Goal: Information Seeking & Learning: Check status

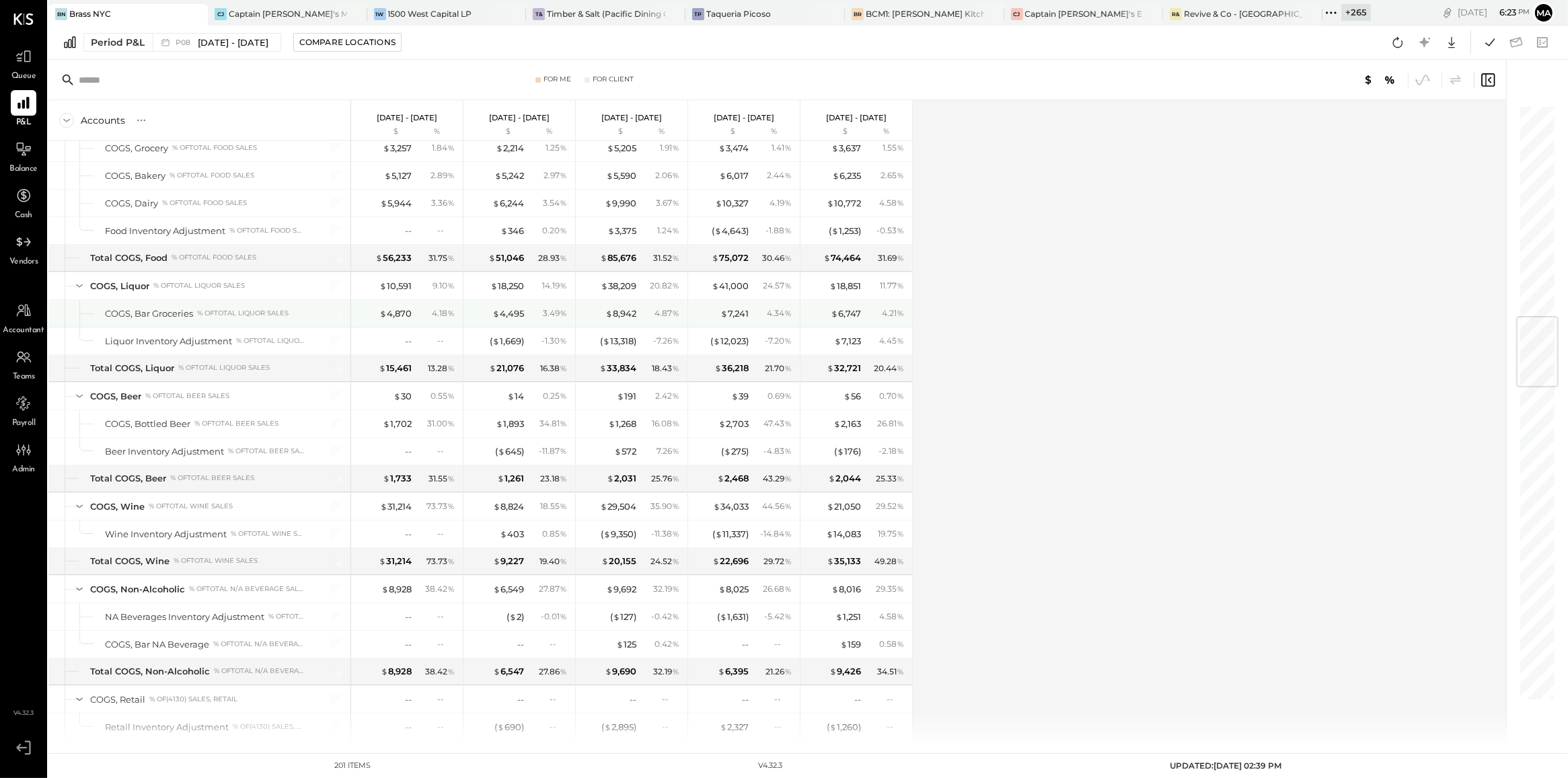
scroll to position [1796, 0]
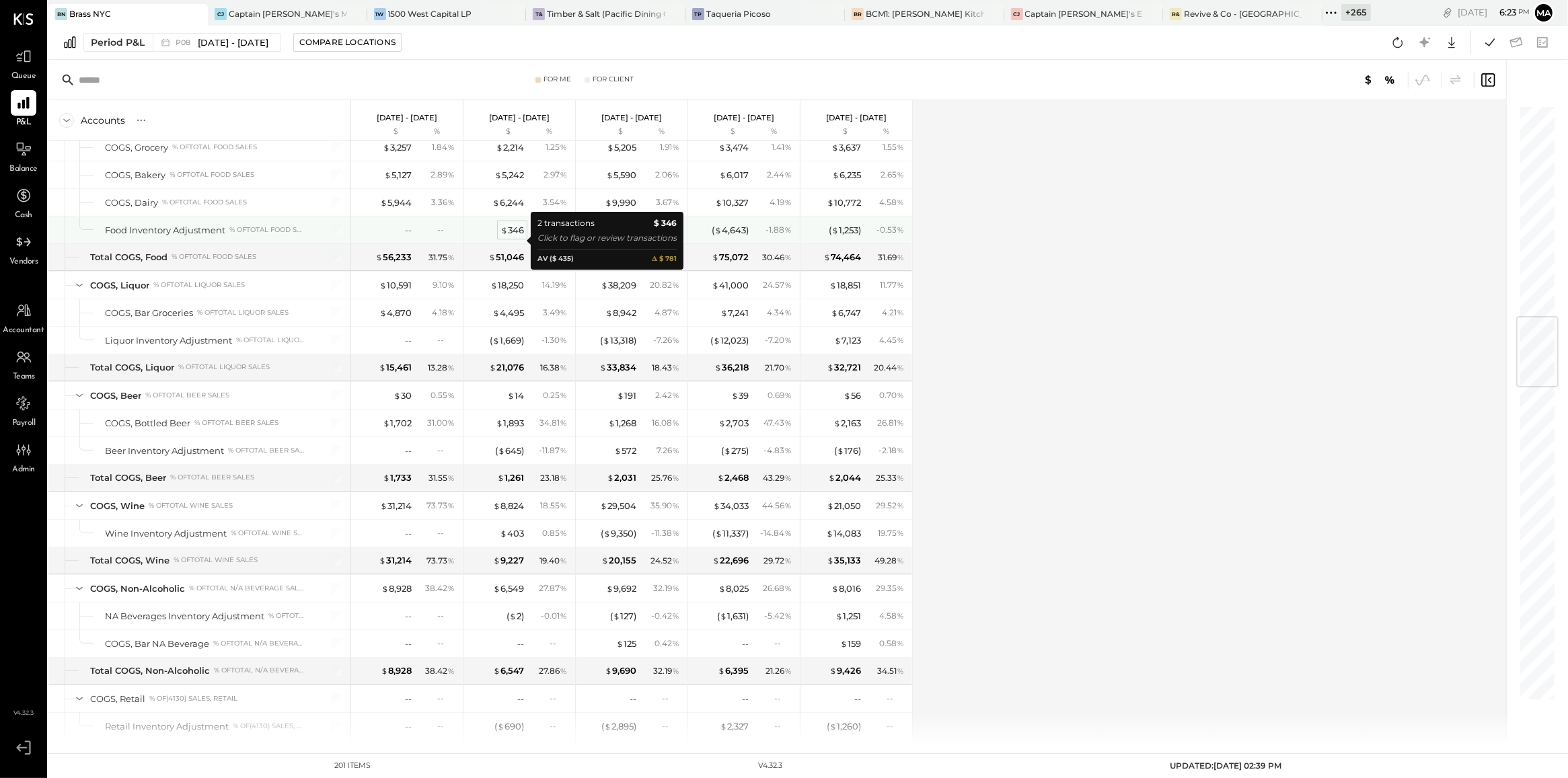
click at [512, 237] on div "$ 346" at bounding box center [512, 230] width 23 height 13
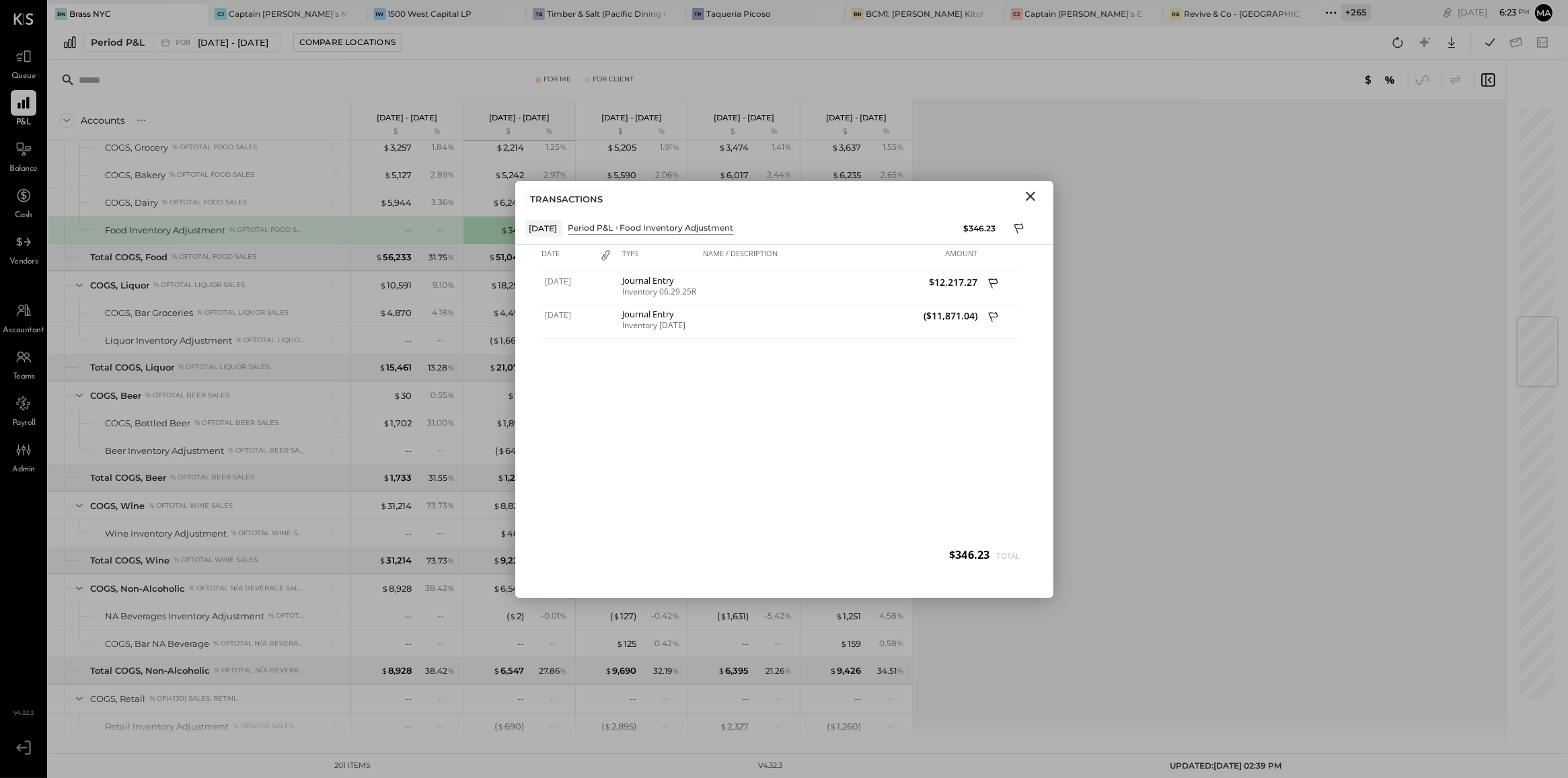
click at [676, 398] on div "[DATE] Journal Entry Inventory 06.29.25R $12,217.27 [DATE] Journal Entry Invent…" at bounding box center [784, 422] width 491 height 303
click at [1031, 199] on icon "Close" at bounding box center [1030, 196] width 16 height 16
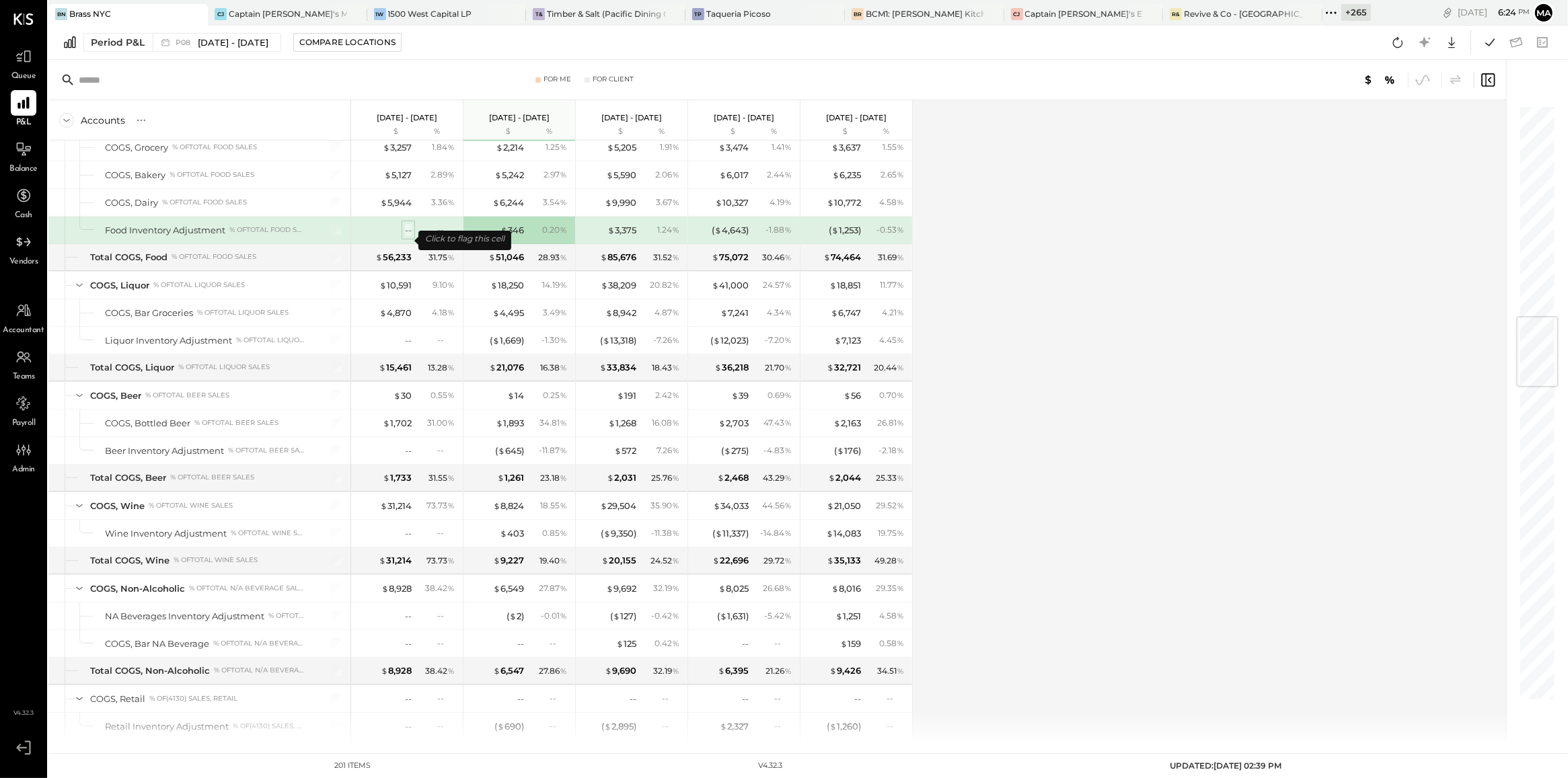
click at [407, 237] on div "--" at bounding box center [408, 230] width 7 height 13
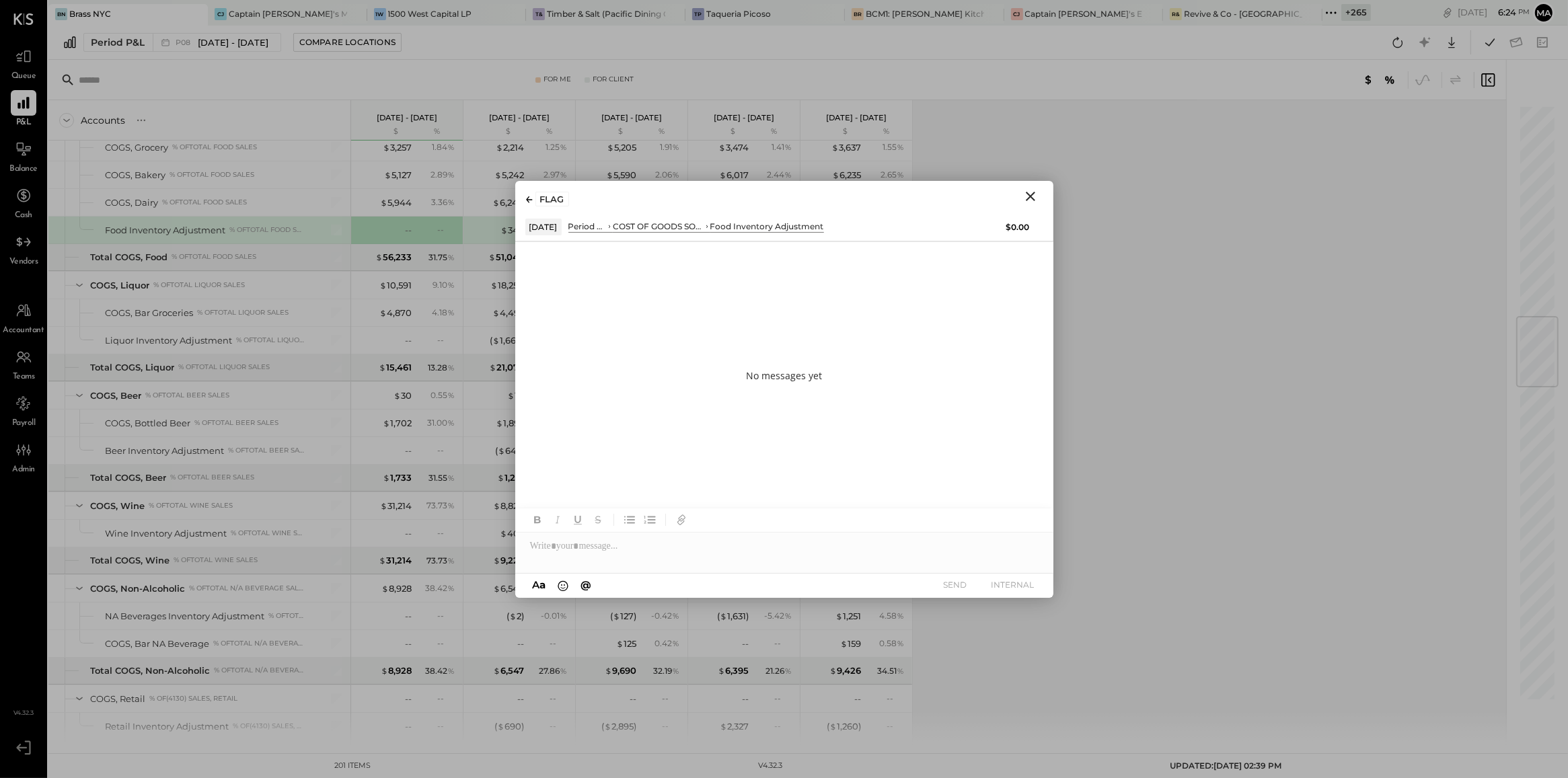
click at [1031, 195] on icon "Close" at bounding box center [1031, 196] width 9 height 9
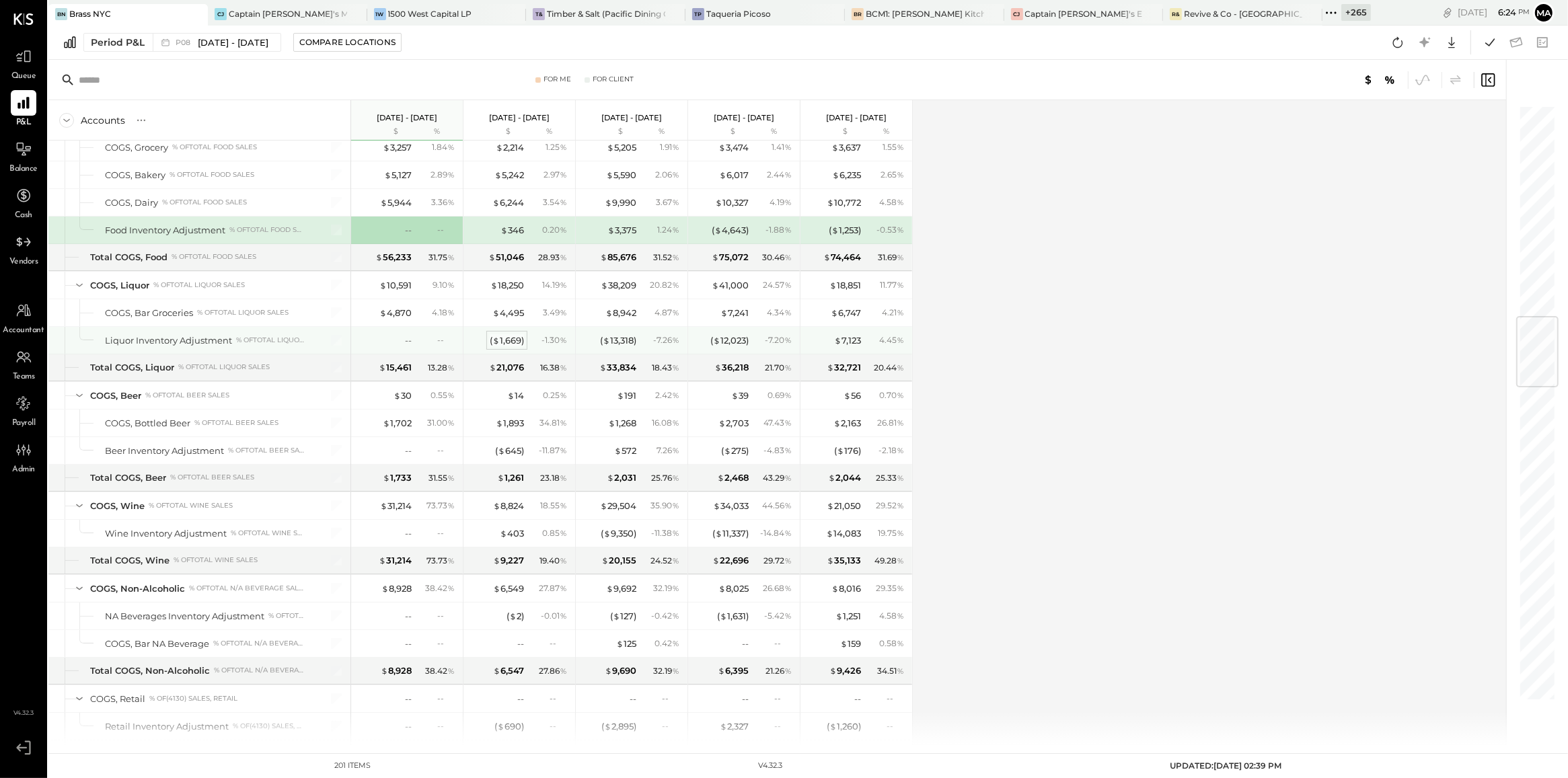
click at [516, 347] on div "( $ 1,669 )" at bounding box center [507, 340] width 34 height 13
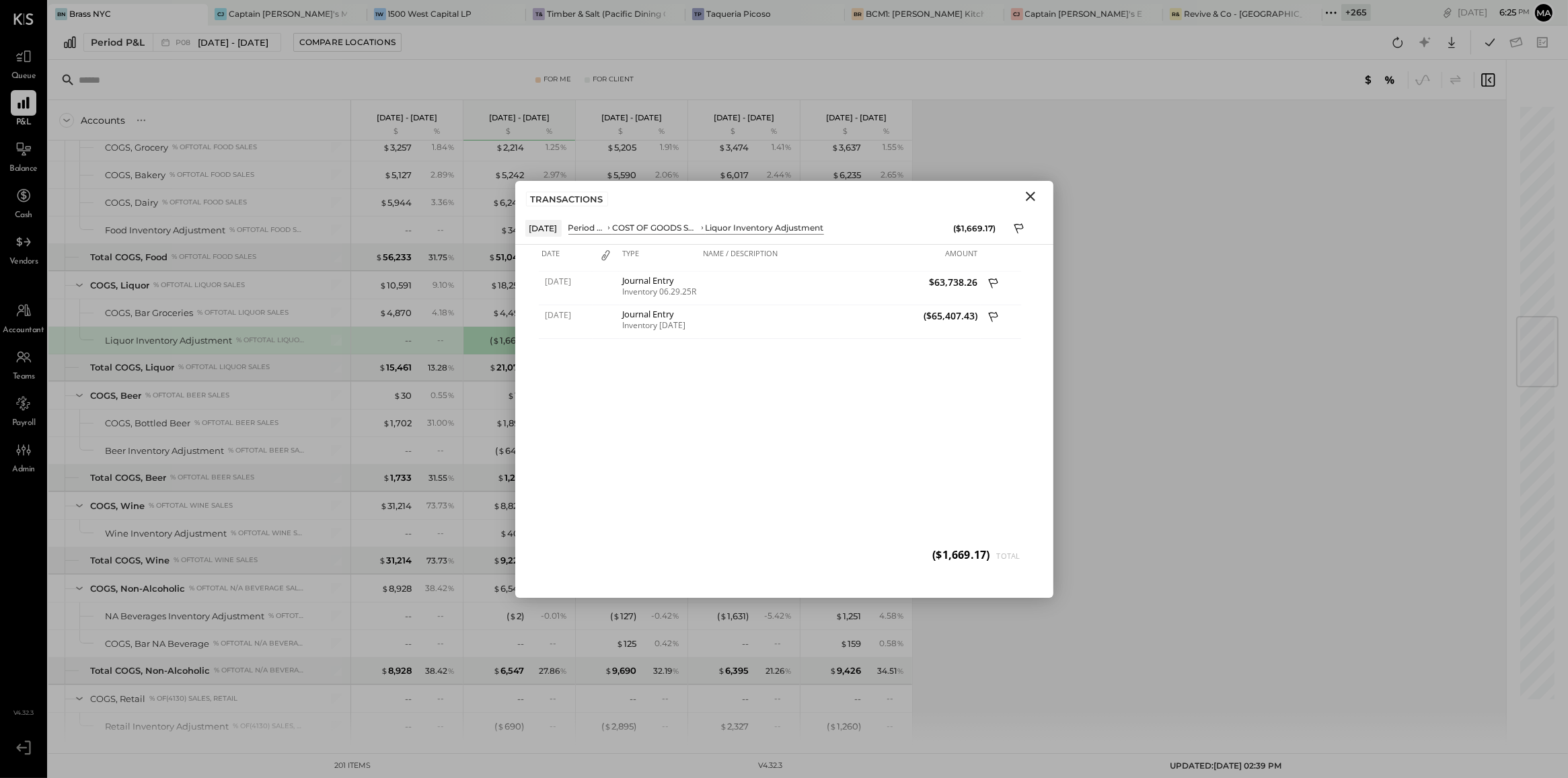
click at [1031, 204] on icon "Close" at bounding box center [1030, 196] width 16 height 16
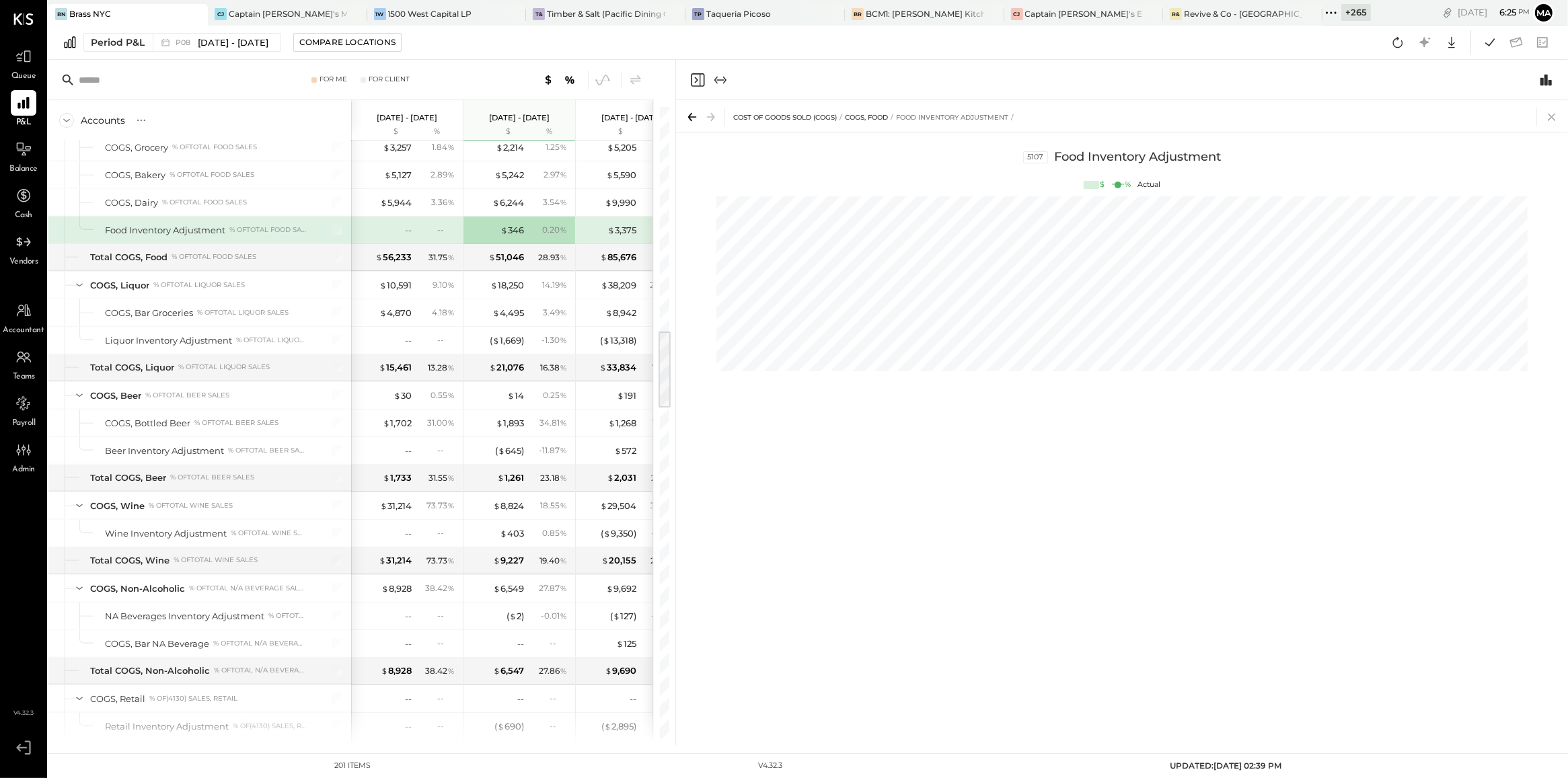
click at [1552, 114] on icon at bounding box center [1552, 117] width 19 height 19
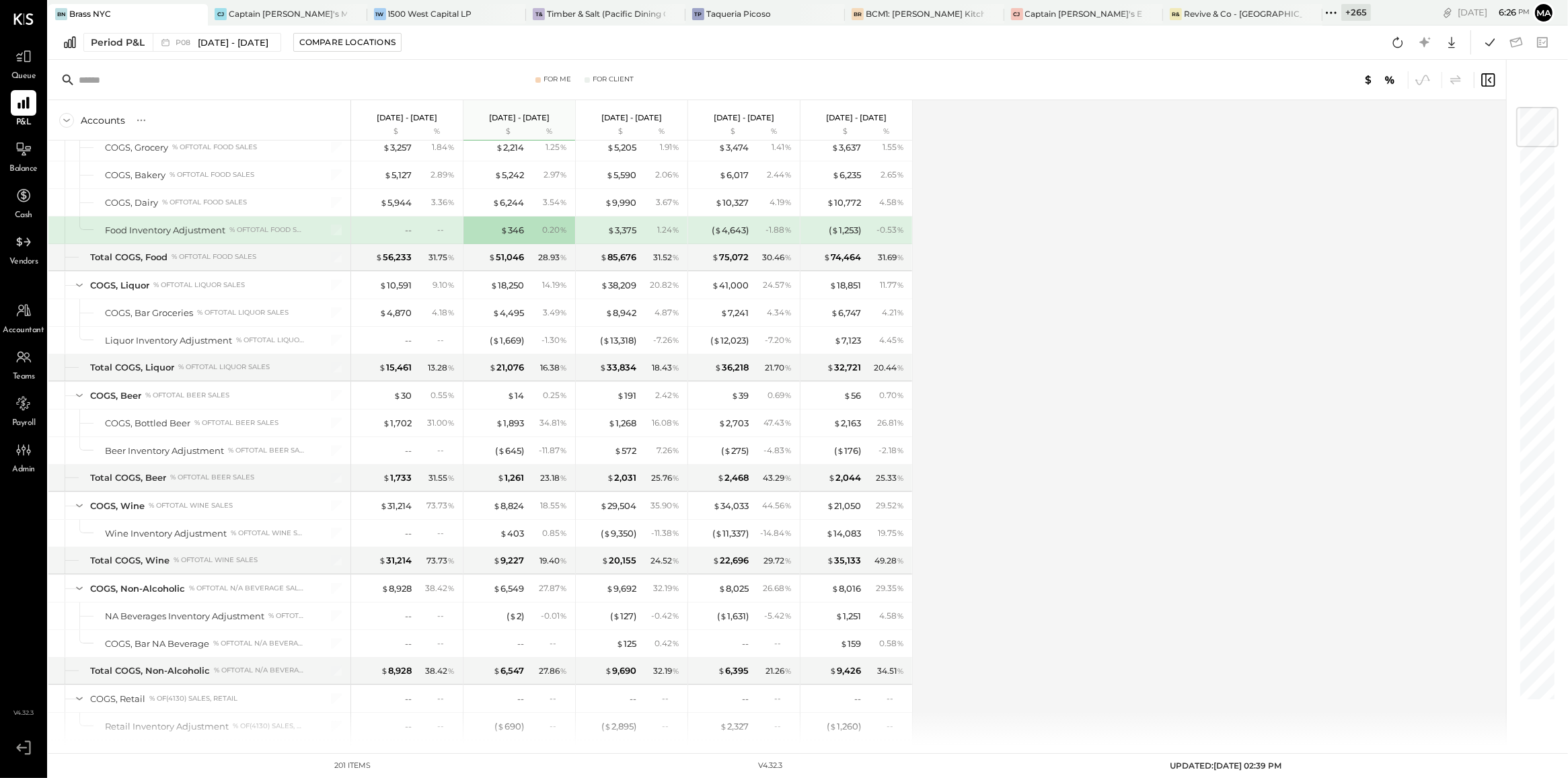
click at [1086, 411] on div "Accounts S % GL [DATE] - [DATE] $ % [DATE] - [DATE] $ % [DATE] - [DATE] $ % [DA…" at bounding box center [778, 422] width 1459 height 645
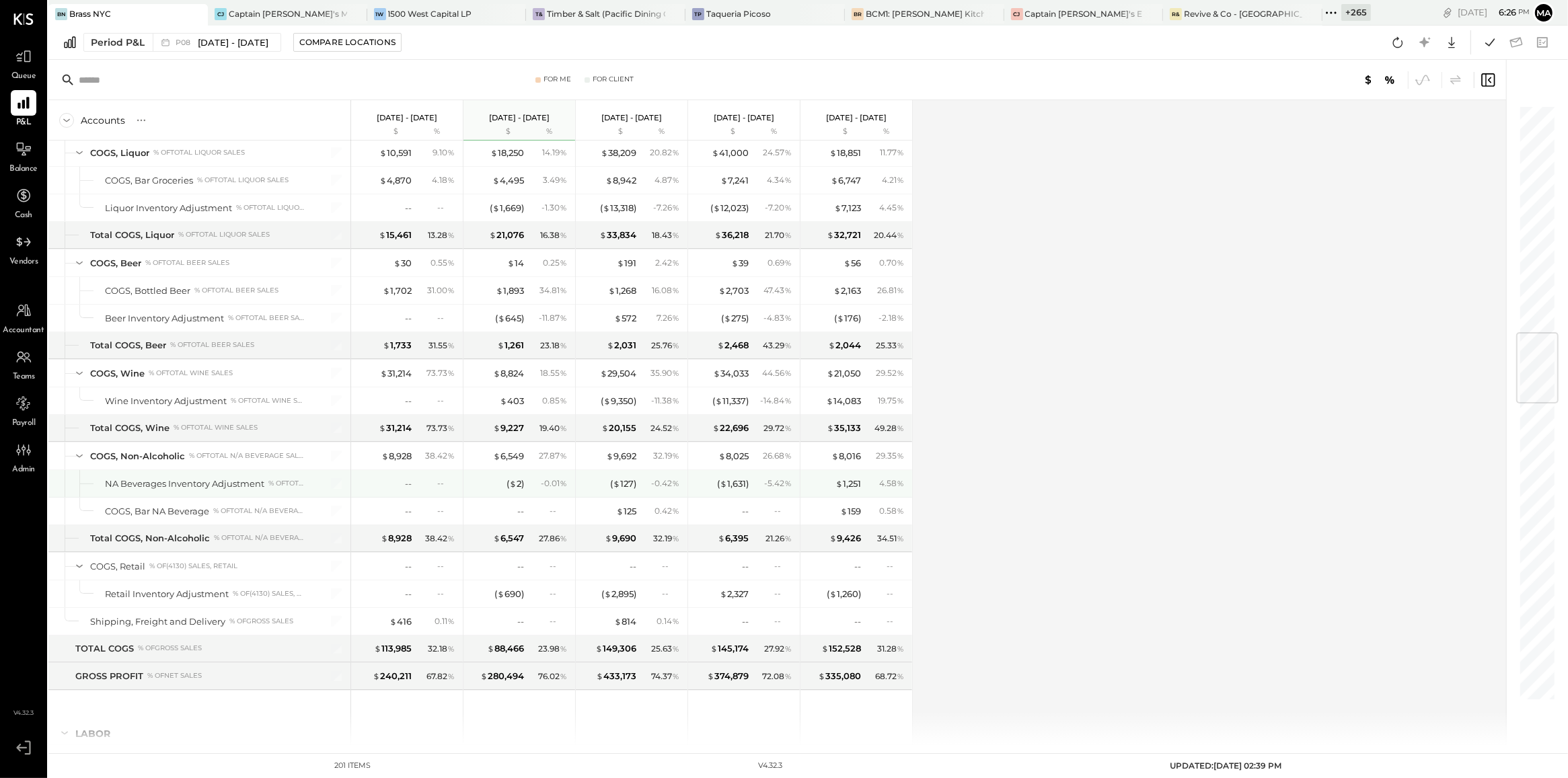
scroll to position [1930, 0]
click at [1252, 284] on div "Accounts S % GL [DATE] - [DATE] $ % [DATE] - [DATE] $ % [DATE] - [DATE] $ % [DA…" at bounding box center [778, 422] width 1459 height 645
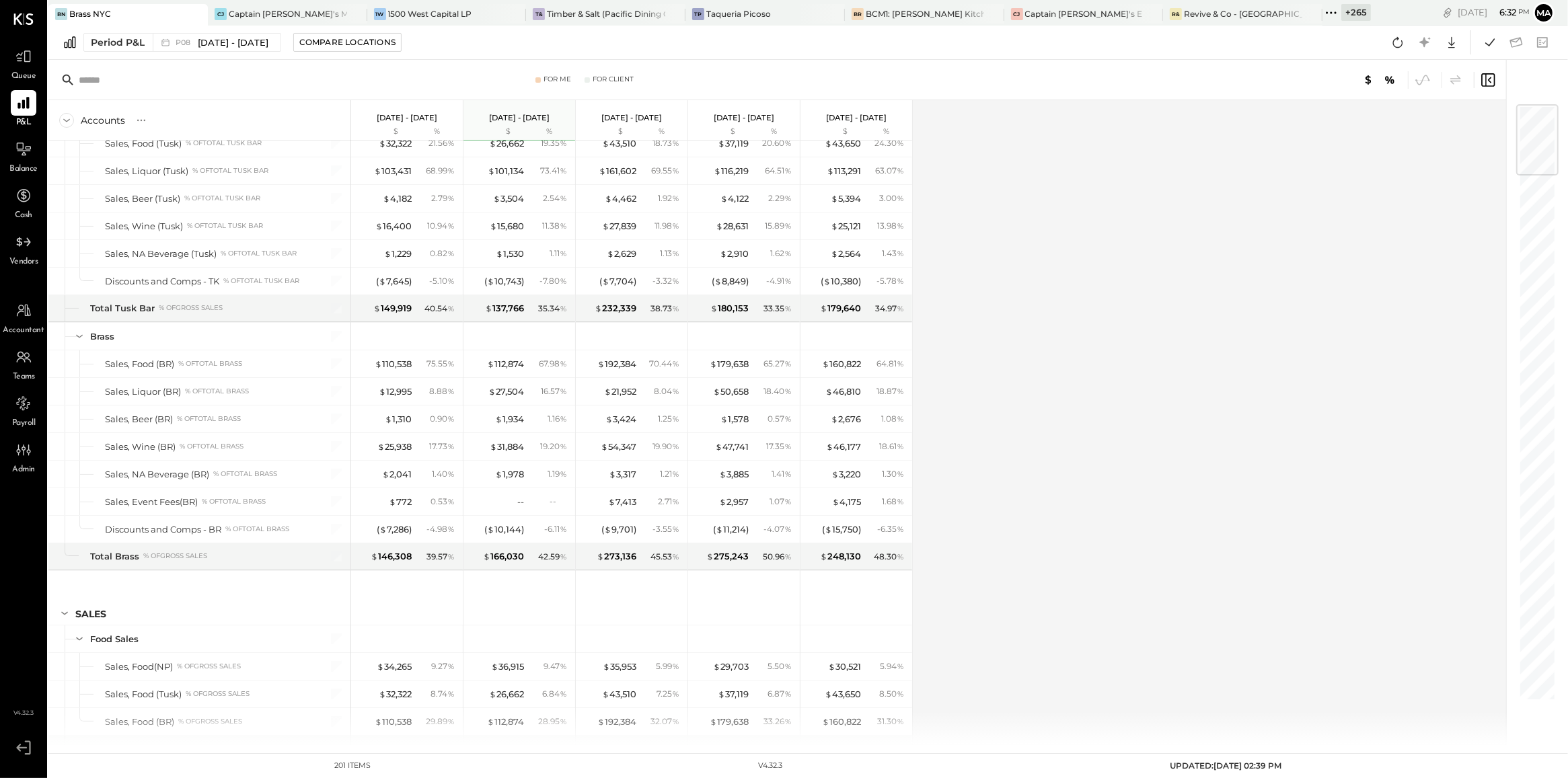
scroll to position [0, 0]
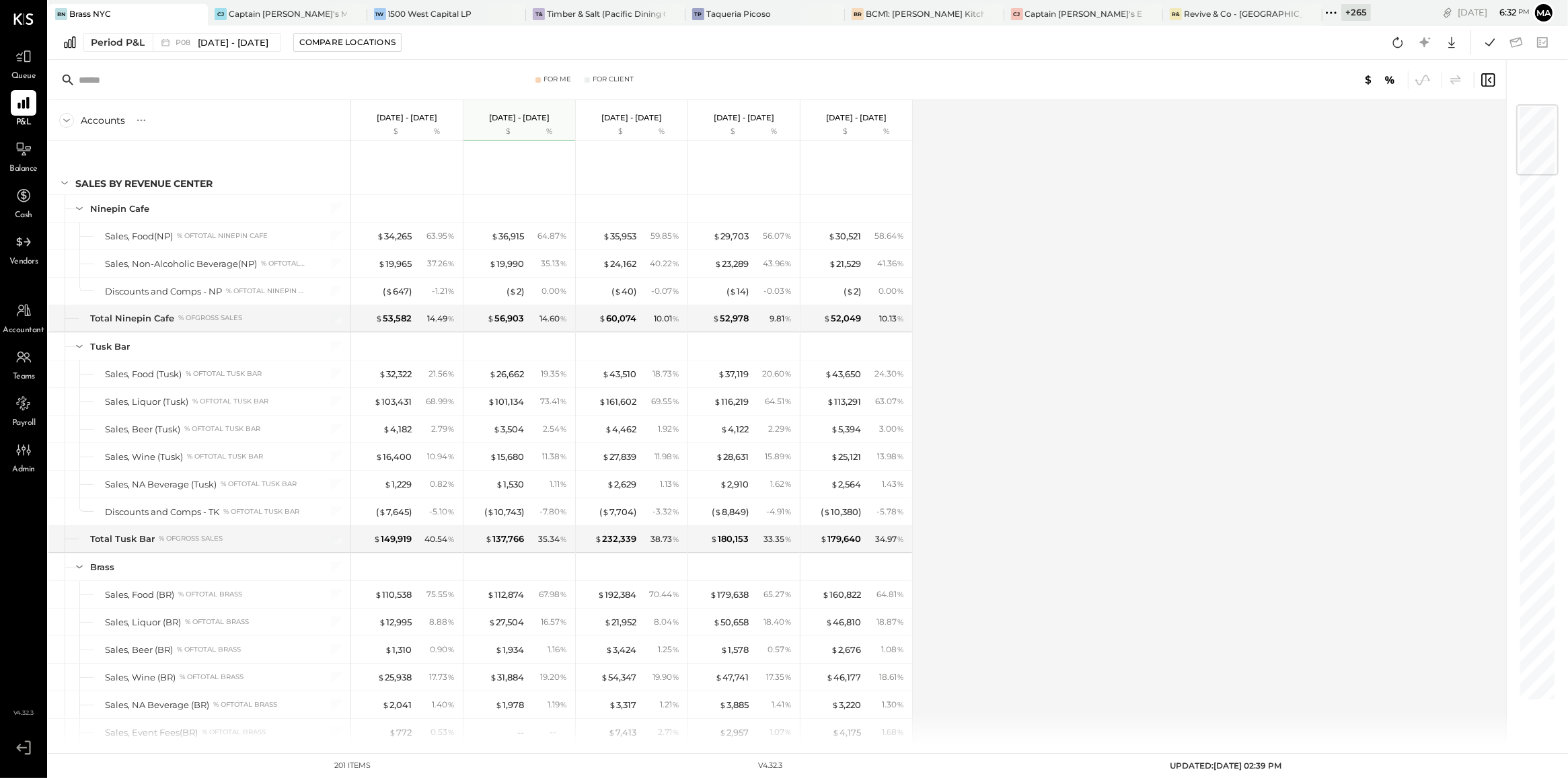
click at [414, 127] on div "$ %" at bounding box center [408, 132] width 101 height 11
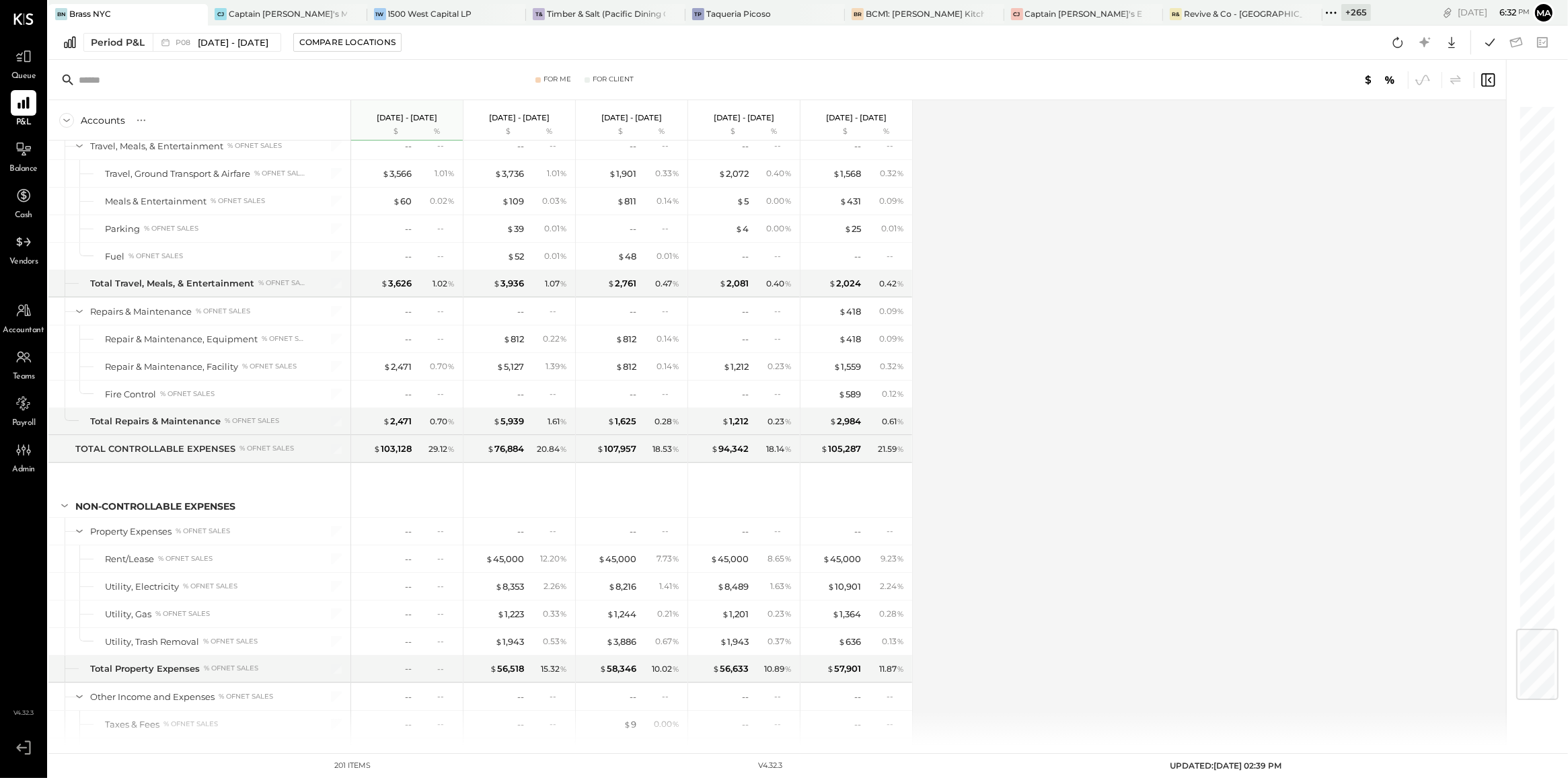
scroll to position [4442, 0]
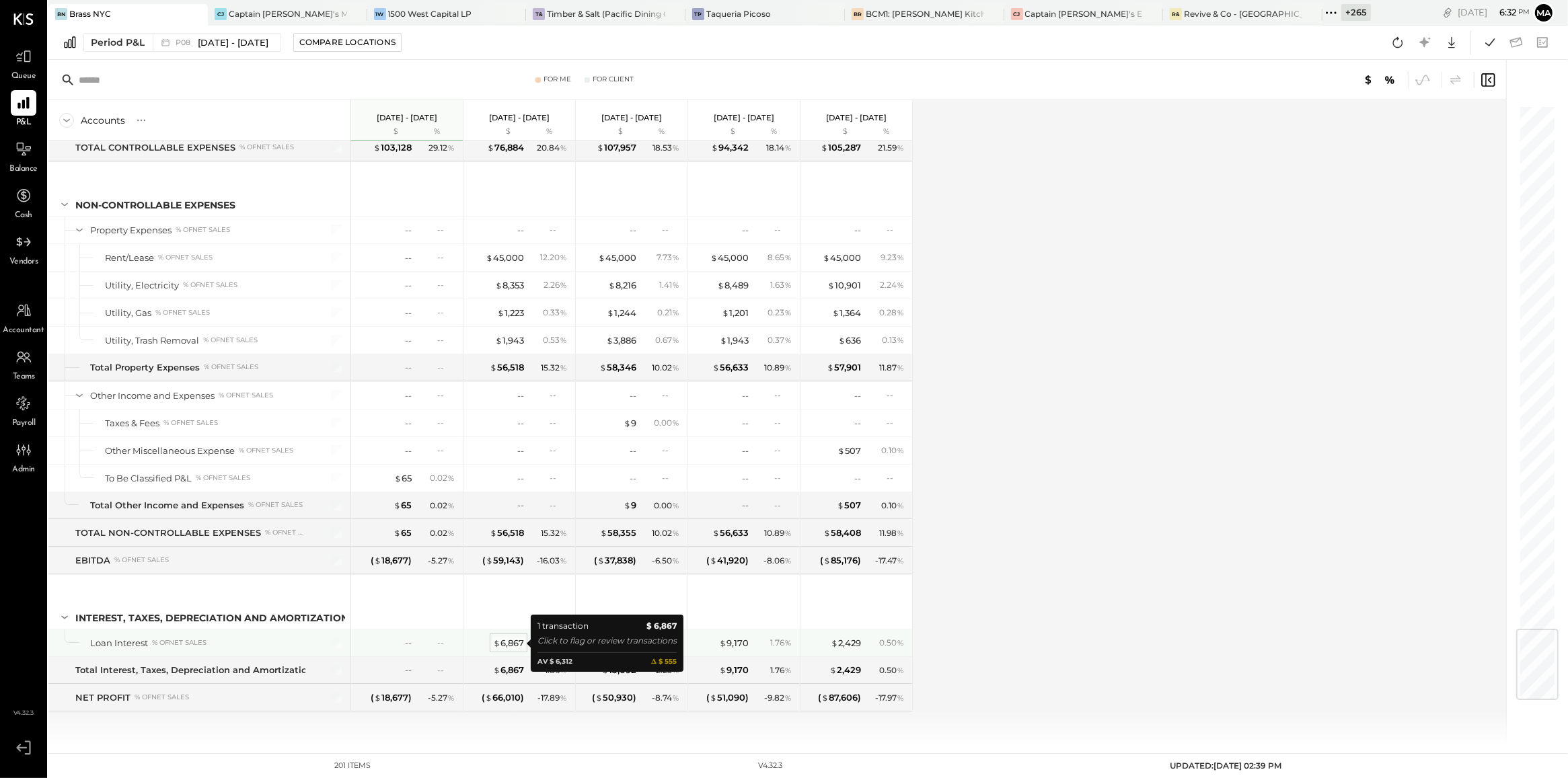
click at [511, 647] on div "$ 6,867" at bounding box center [508, 643] width 31 height 13
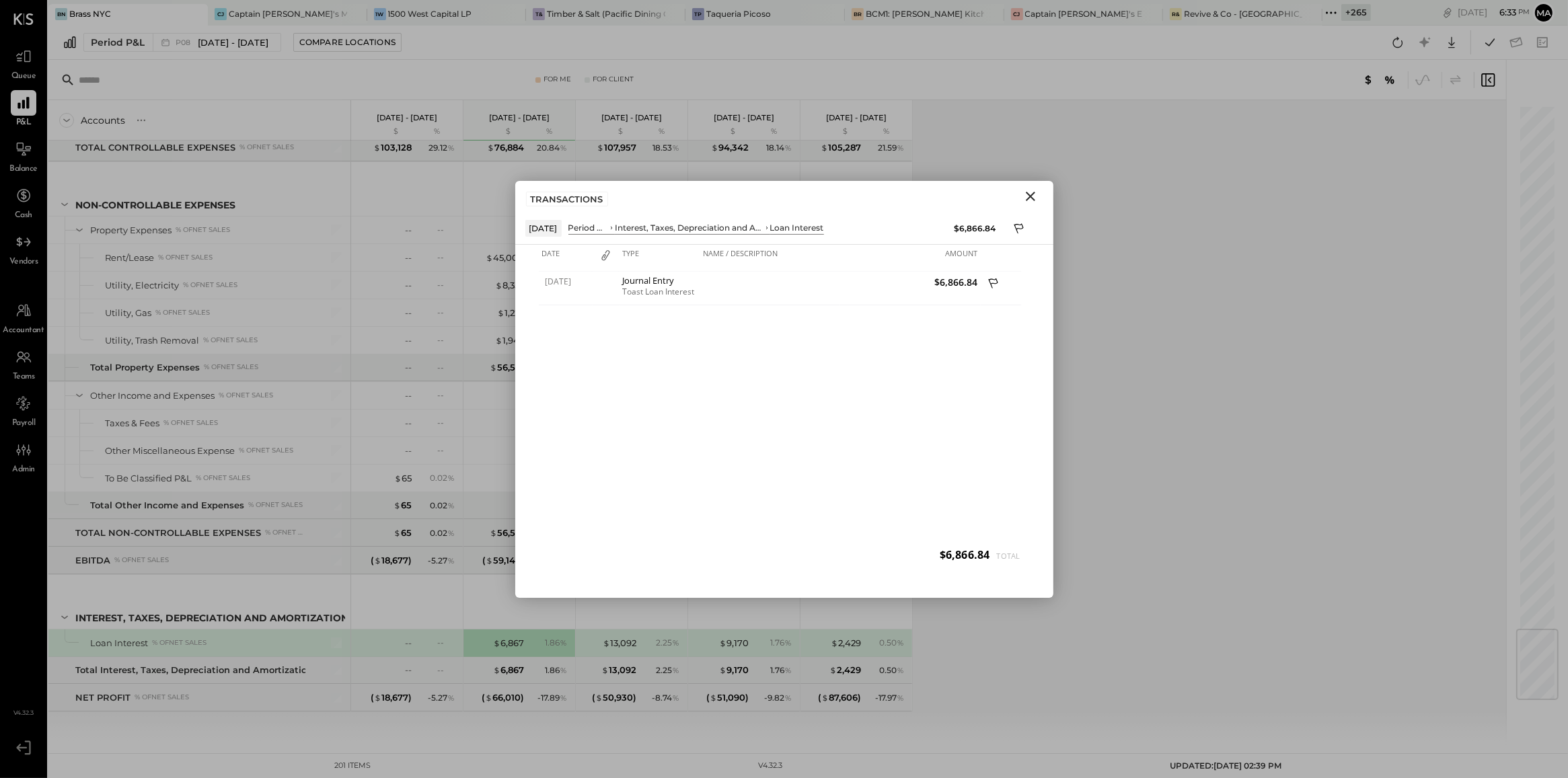
click at [1036, 196] on icon "Close" at bounding box center [1030, 196] width 16 height 16
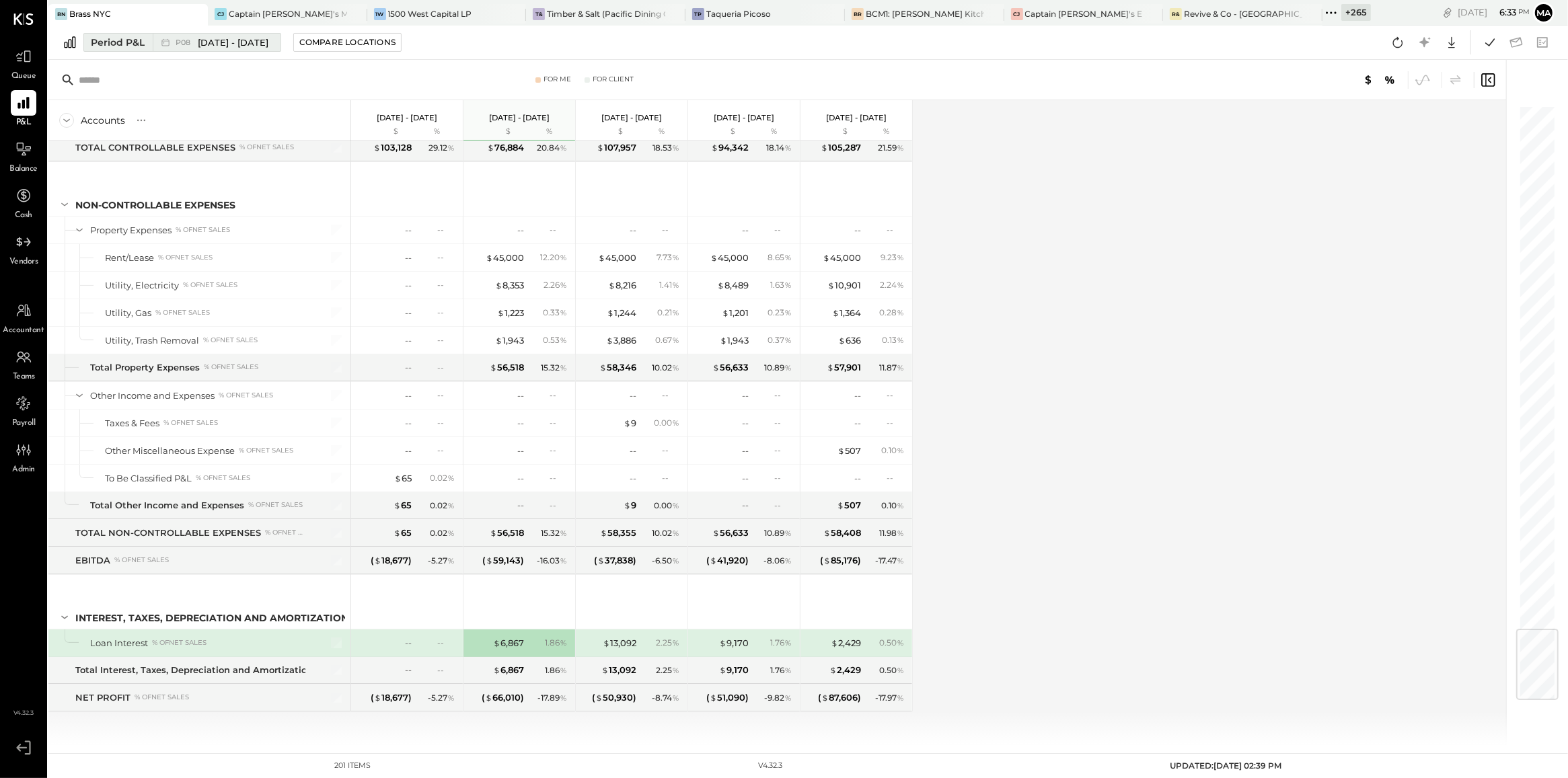
click at [253, 44] on span "[DATE] - [DATE]" at bounding box center [233, 42] width 70 height 13
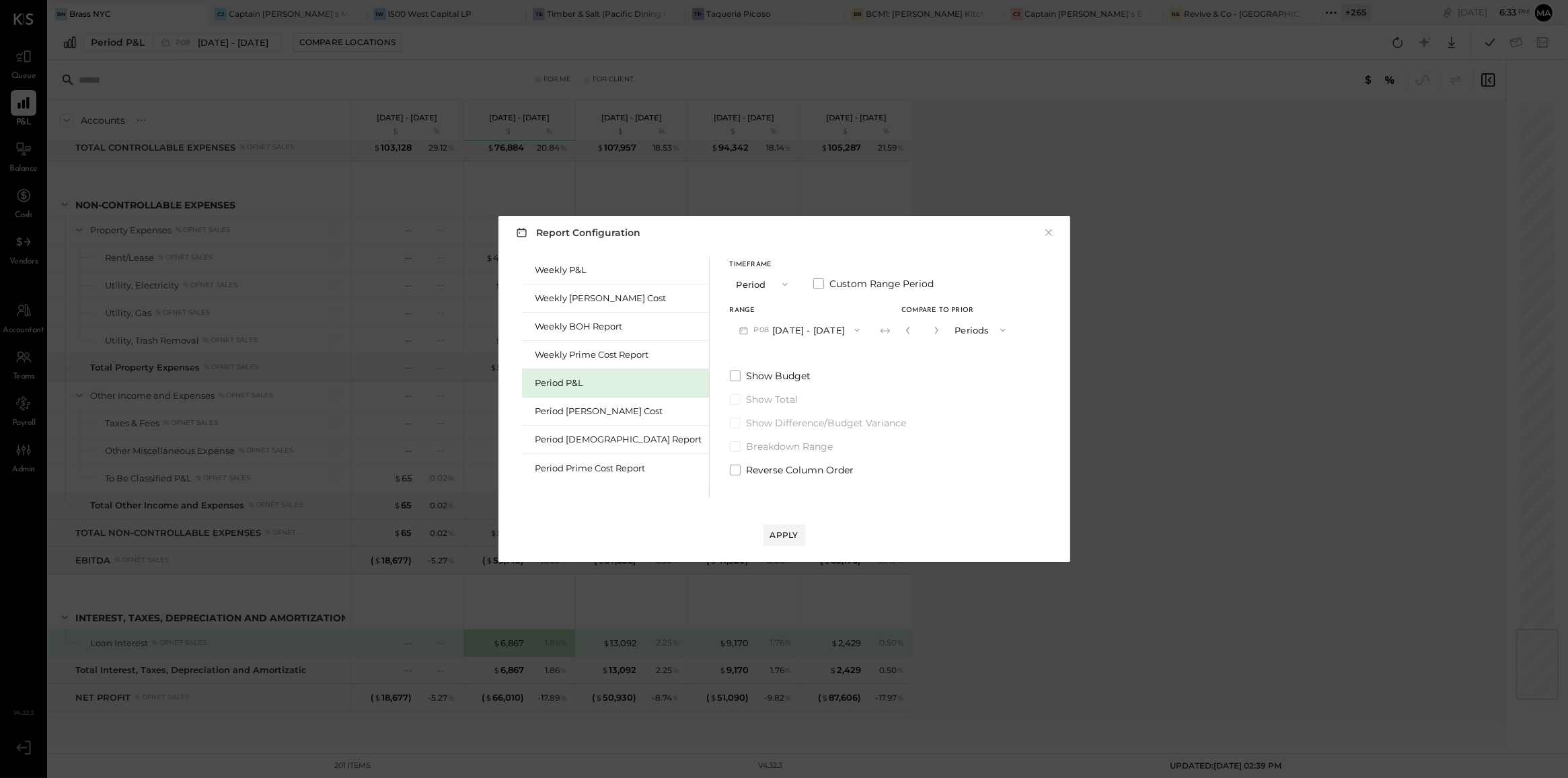
click at [762, 326] on button "P08 [DATE] - [DATE]" at bounding box center [799, 330] width 140 height 25
click at [766, 392] on span "[DATE] - [DATE]" at bounding box center [793, 388] width 64 height 12
click at [785, 539] on div "Apply" at bounding box center [784, 535] width 28 height 12
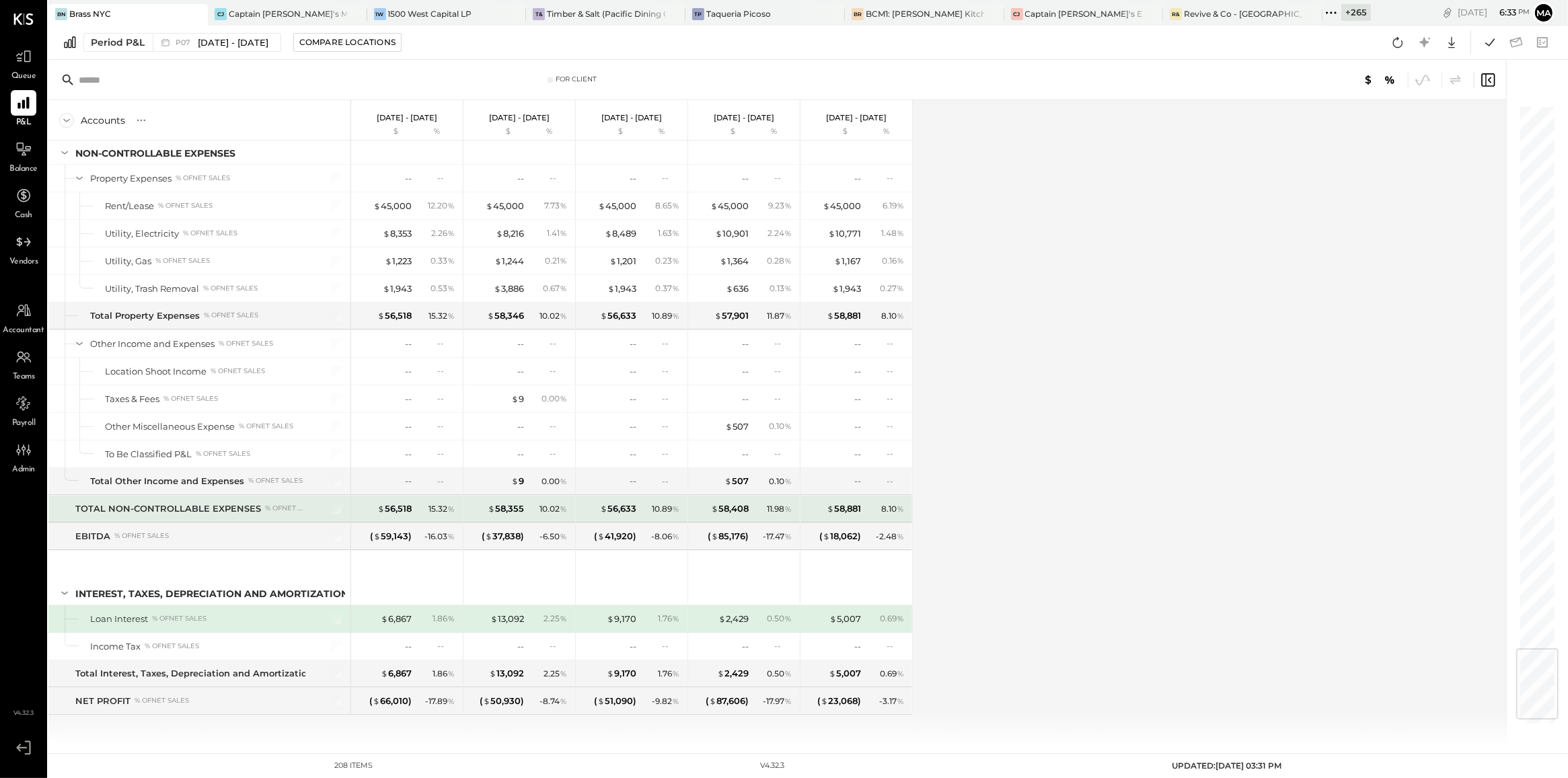
scroll to position [4602, 0]
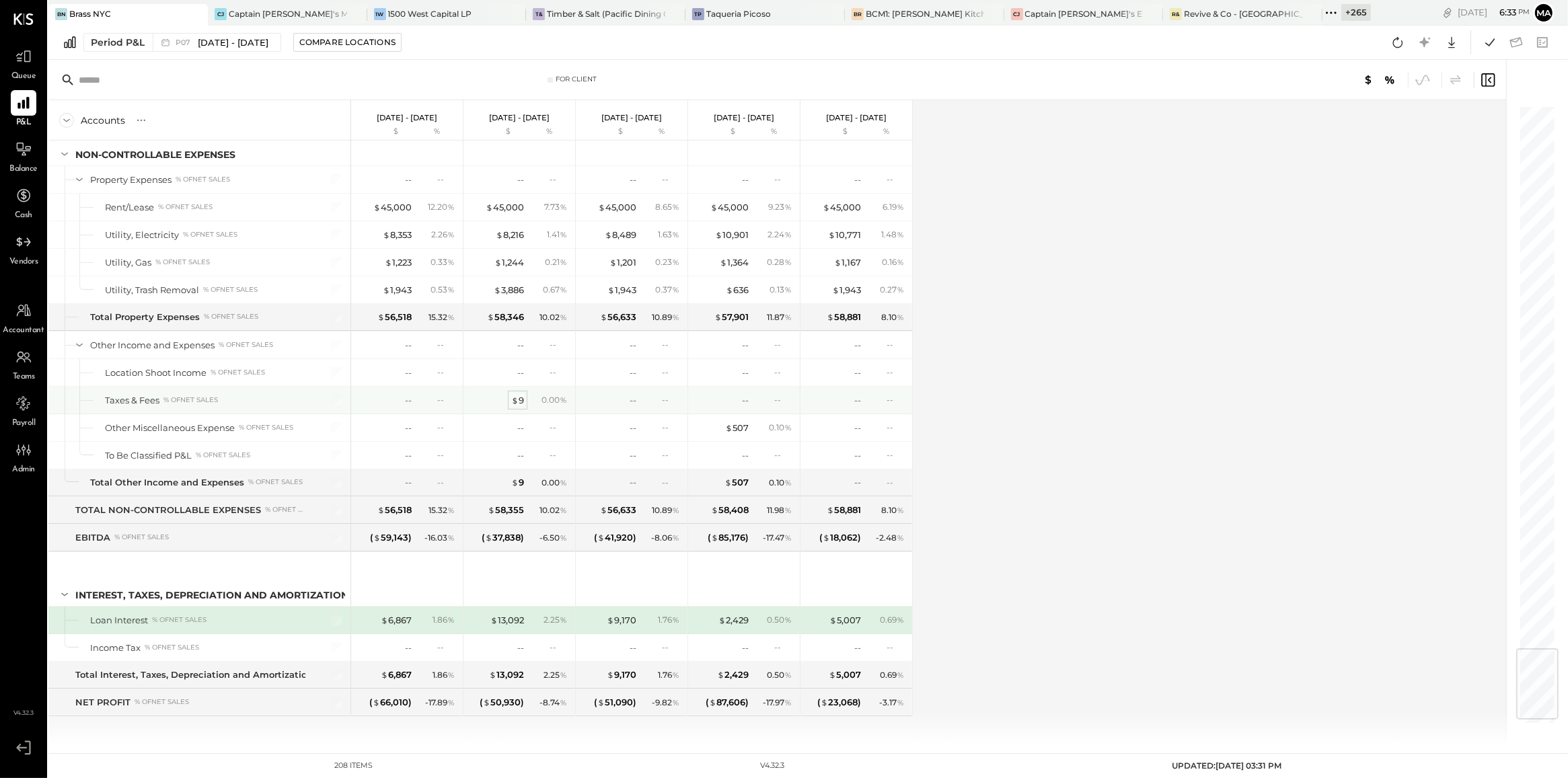
drag, startPoint x: 522, startPoint y: 435, endPoint x: 522, endPoint y: 427, distance: 8.0
click at [522, 414] on div "$ 9 0.00 %" at bounding box center [520, 400] width 101 height 27
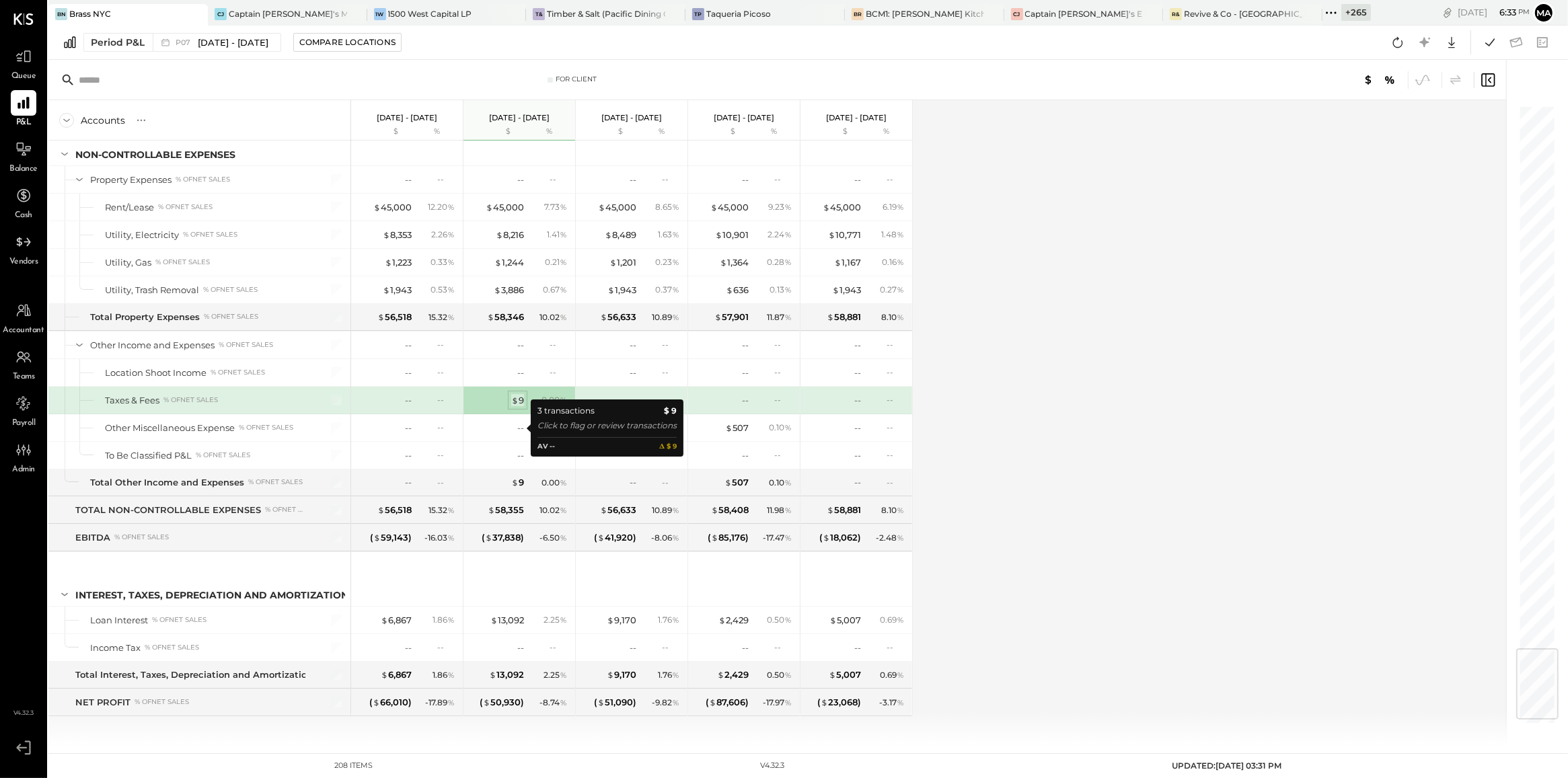
click at [522, 407] on div "$ 9" at bounding box center [518, 400] width 13 height 13
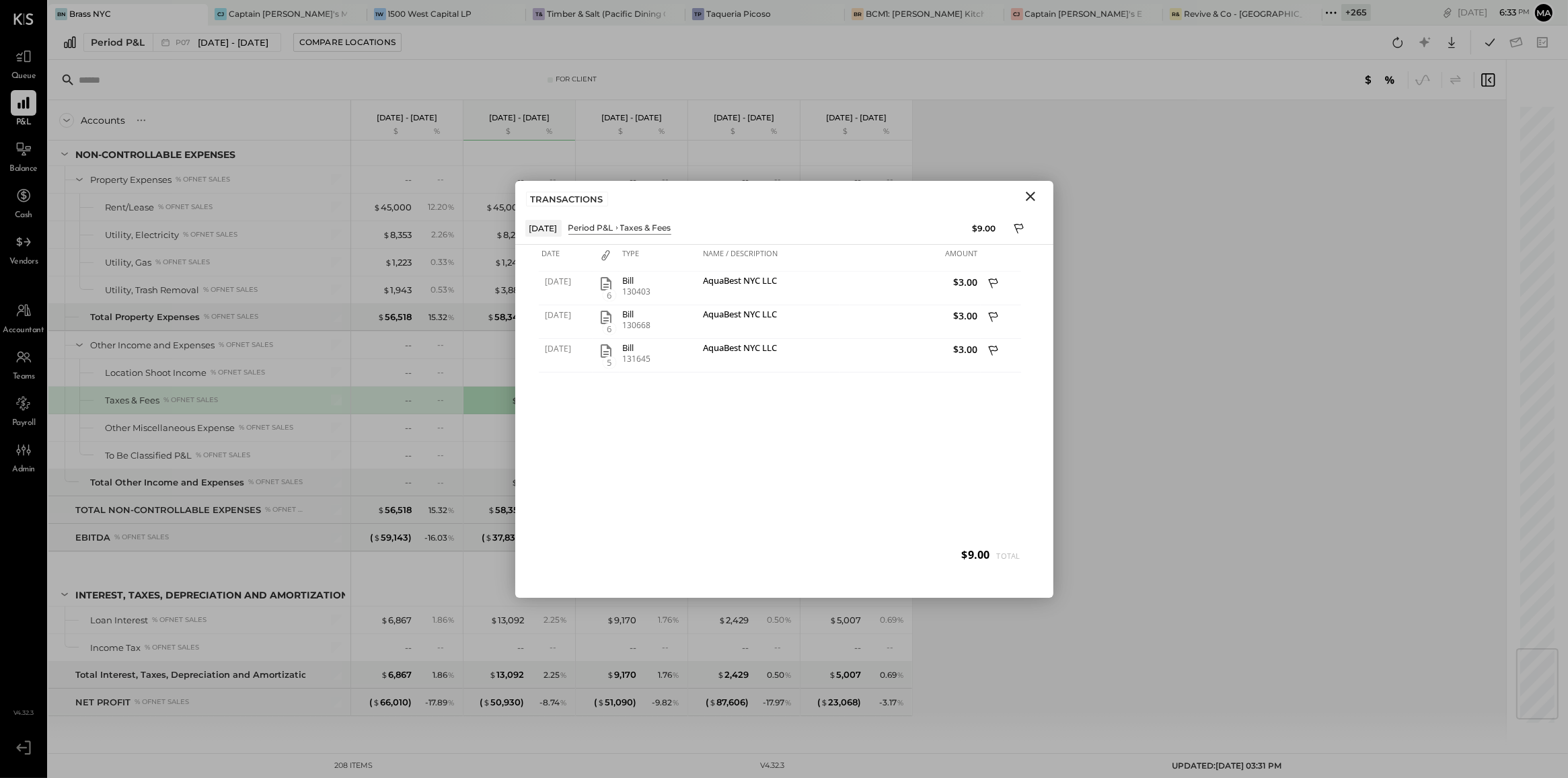
click at [745, 437] on div "[DATE] 6 Bill 130403 AquaBest NYC LLC $3.00 [DATE] 6 Bill 130668 AquaBest NYC L…" at bounding box center [784, 422] width 491 height 303
click at [1031, 199] on icon "Close" at bounding box center [1030, 196] width 16 height 16
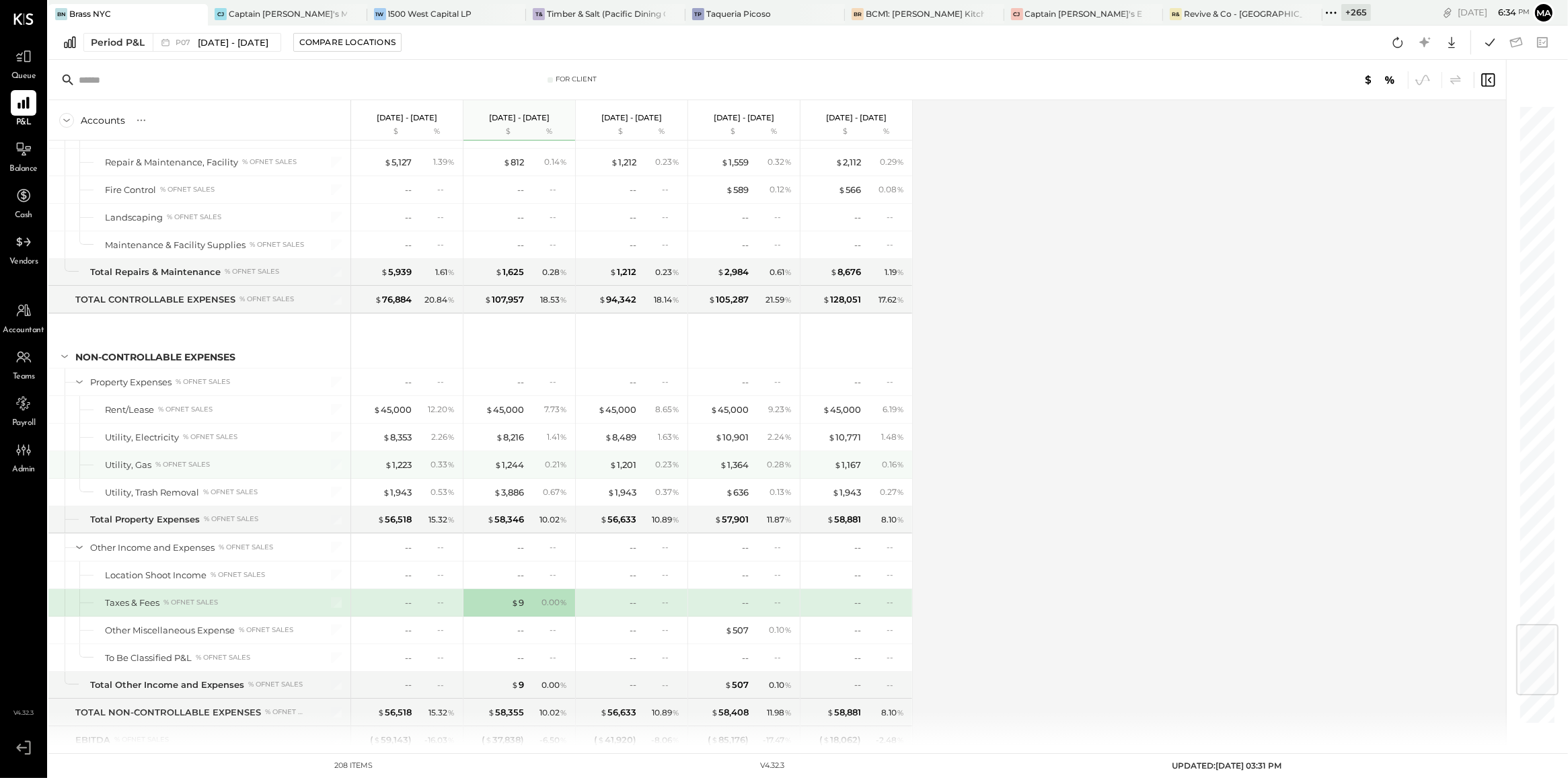
scroll to position [4399, 0]
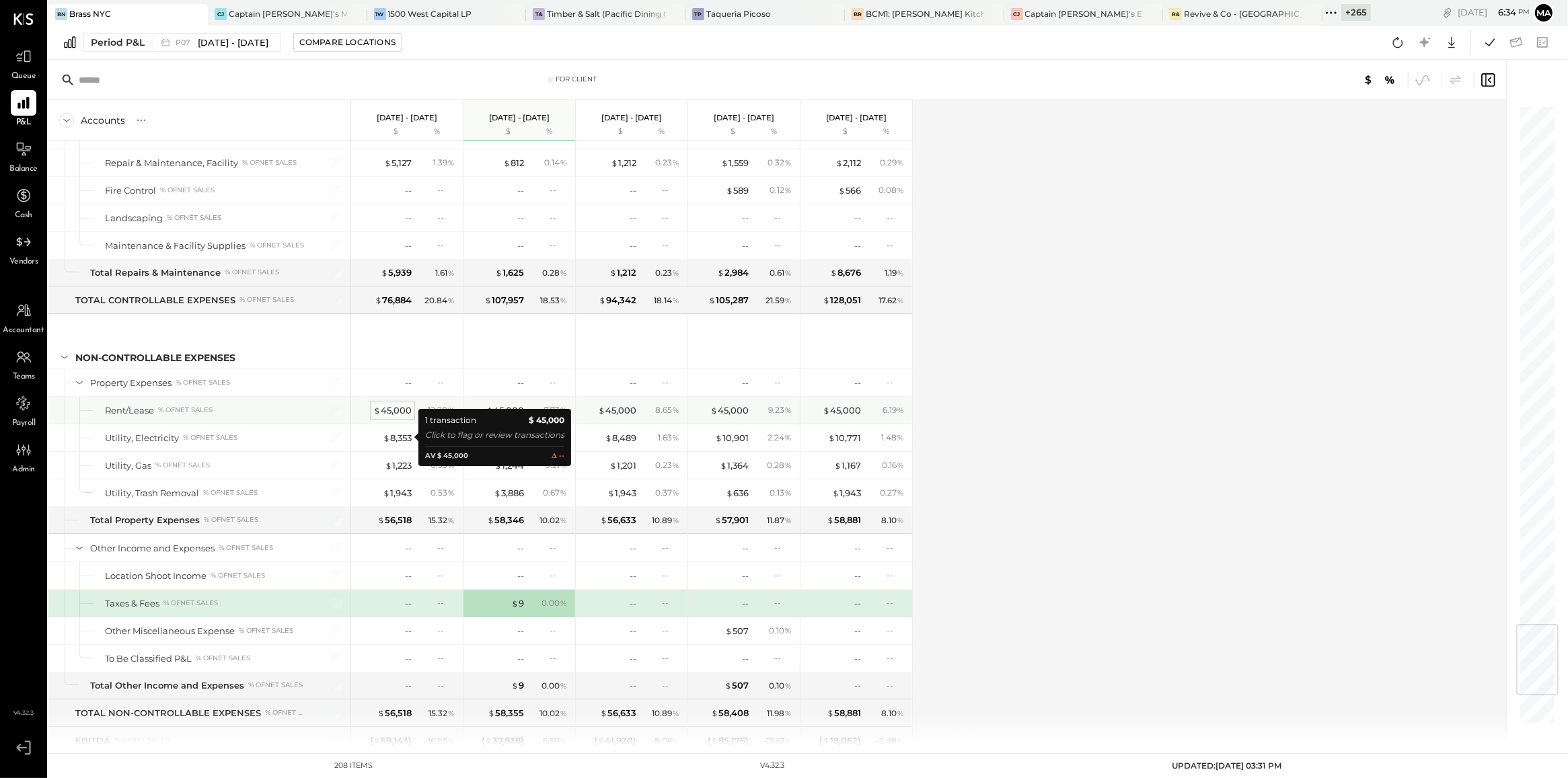
click at [404, 417] on div "$ 45,000" at bounding box center [392, 411] width 38 height 13
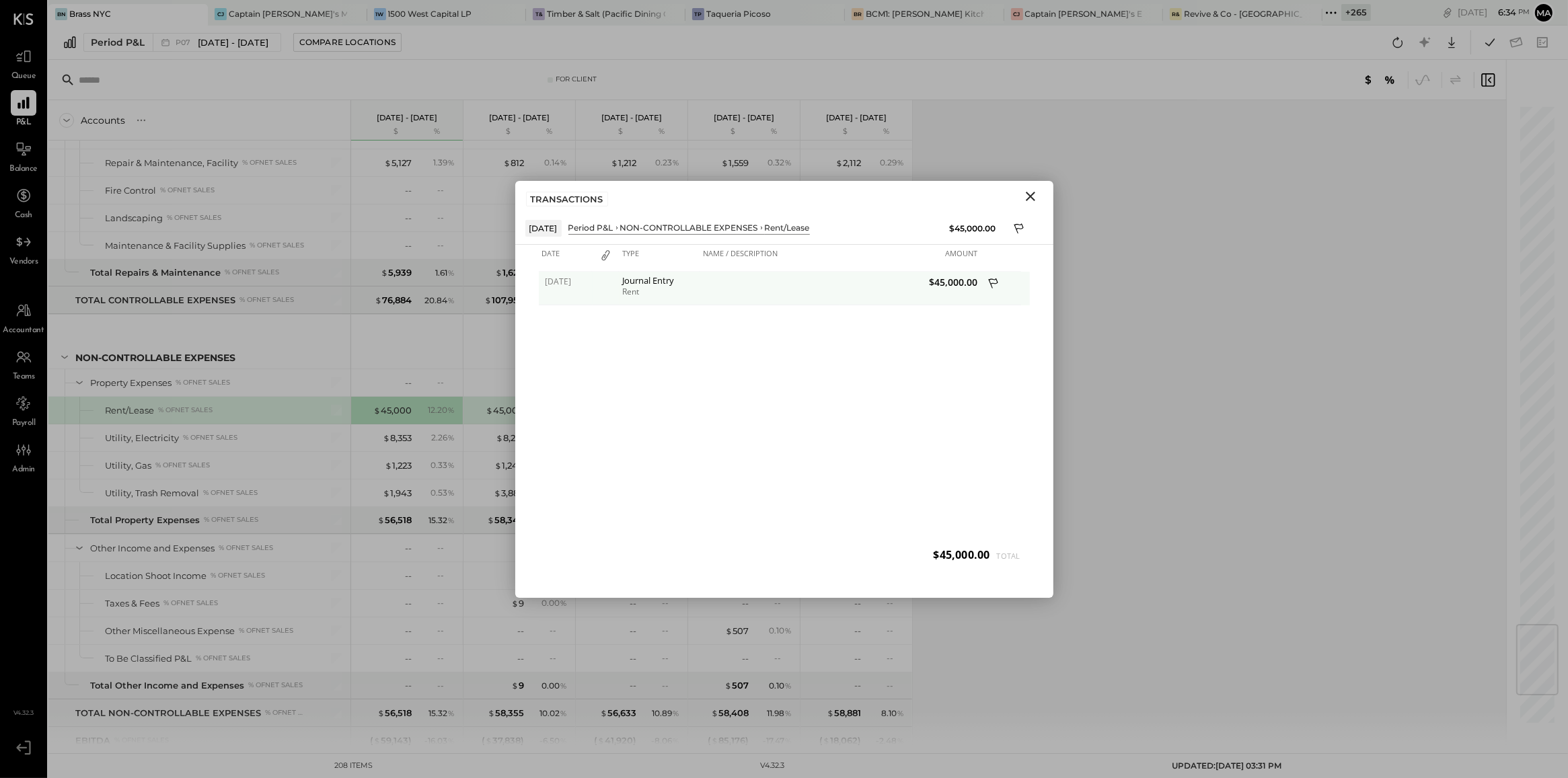
click at [657, 291] on div "Rent" at bounding box center [659, 292] width 74 height 9
click at [576, 282] on span "[DATE]" at bounding box center [567, 281] width 44 height 12
drag, startPoint x: 576, startPoint y: 282, endPoint x: 694, endPoint y: 339, distance: 131.0
click at [694, 339] on div "[DATE] Journal Entry Rent $45,000.00" at bounding box center [784, 422] width 491 height 303
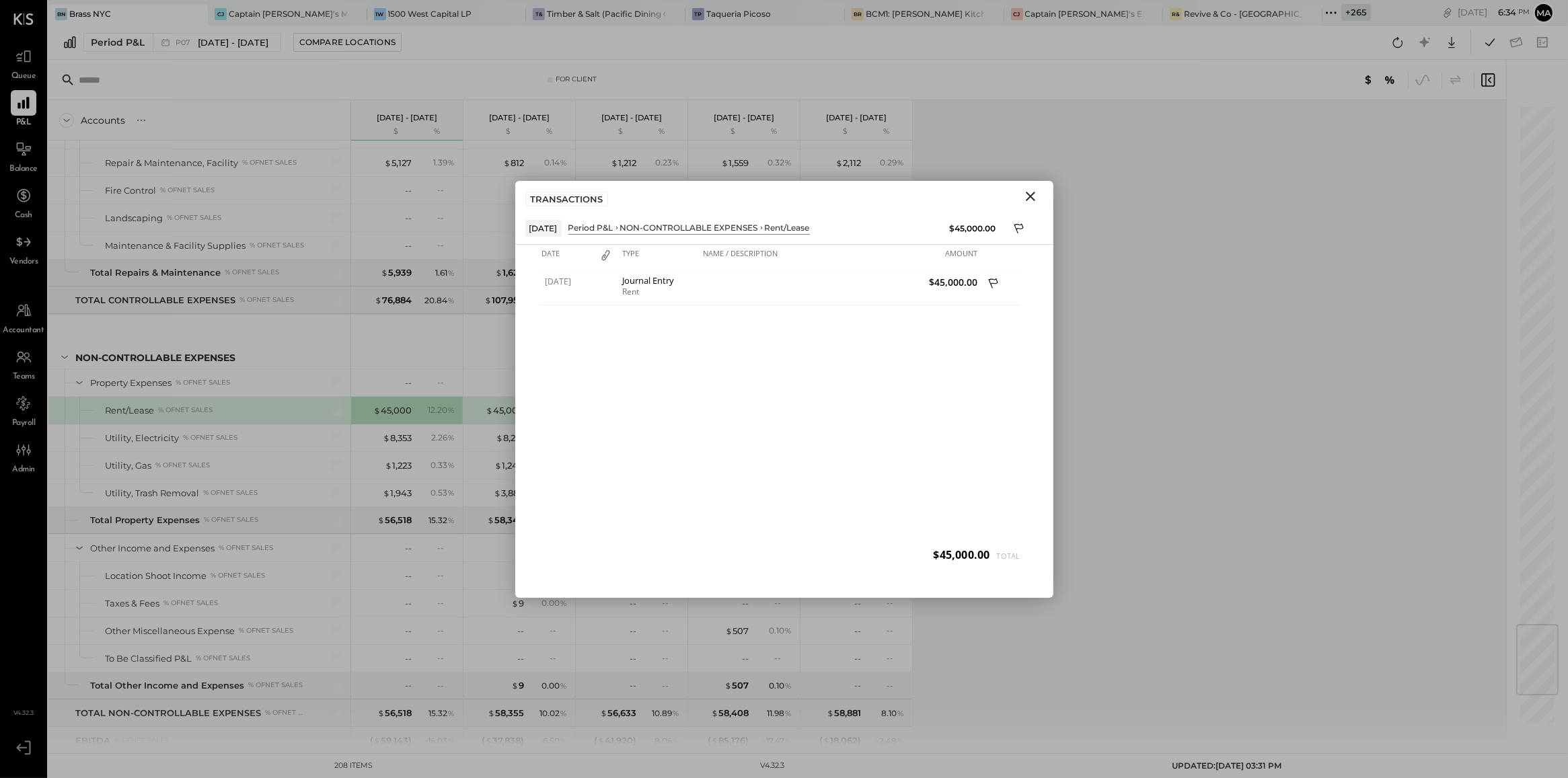
click at [1030, 199] on icon "Close" at bounding box center [1030, 196] width 16 height 16
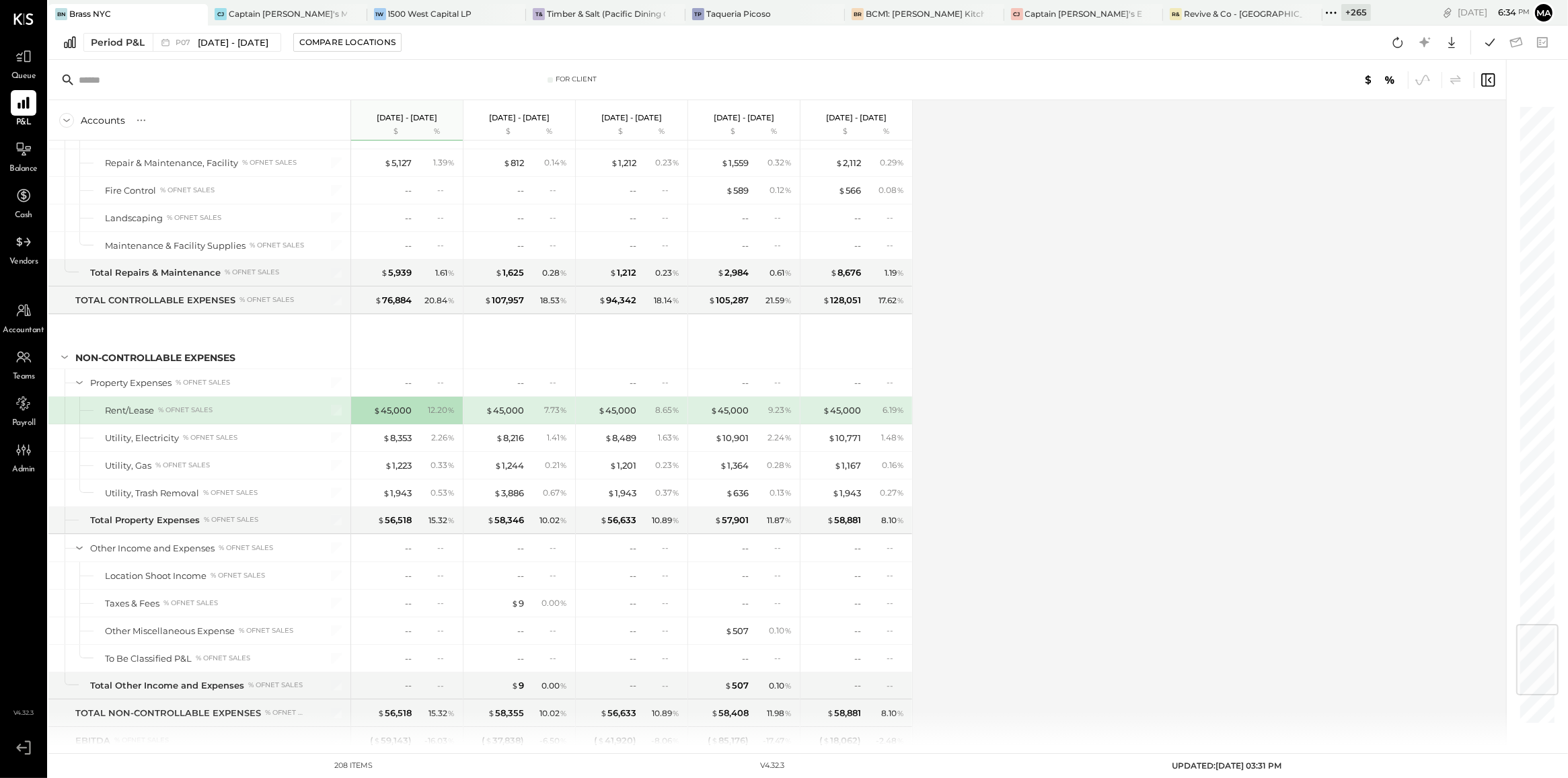
click at [1073, 439] on div "Accounts S % GL [DATE] - [DATE] $ % [DATE] - [DATE] $ % [DATE] - [DATE] $ % [DA…" at bounding box center [778, 422] width 1459 height 645
click at [400, 444] on div "$ 8,353" at bounding box center [396, 438] width 29 height 13
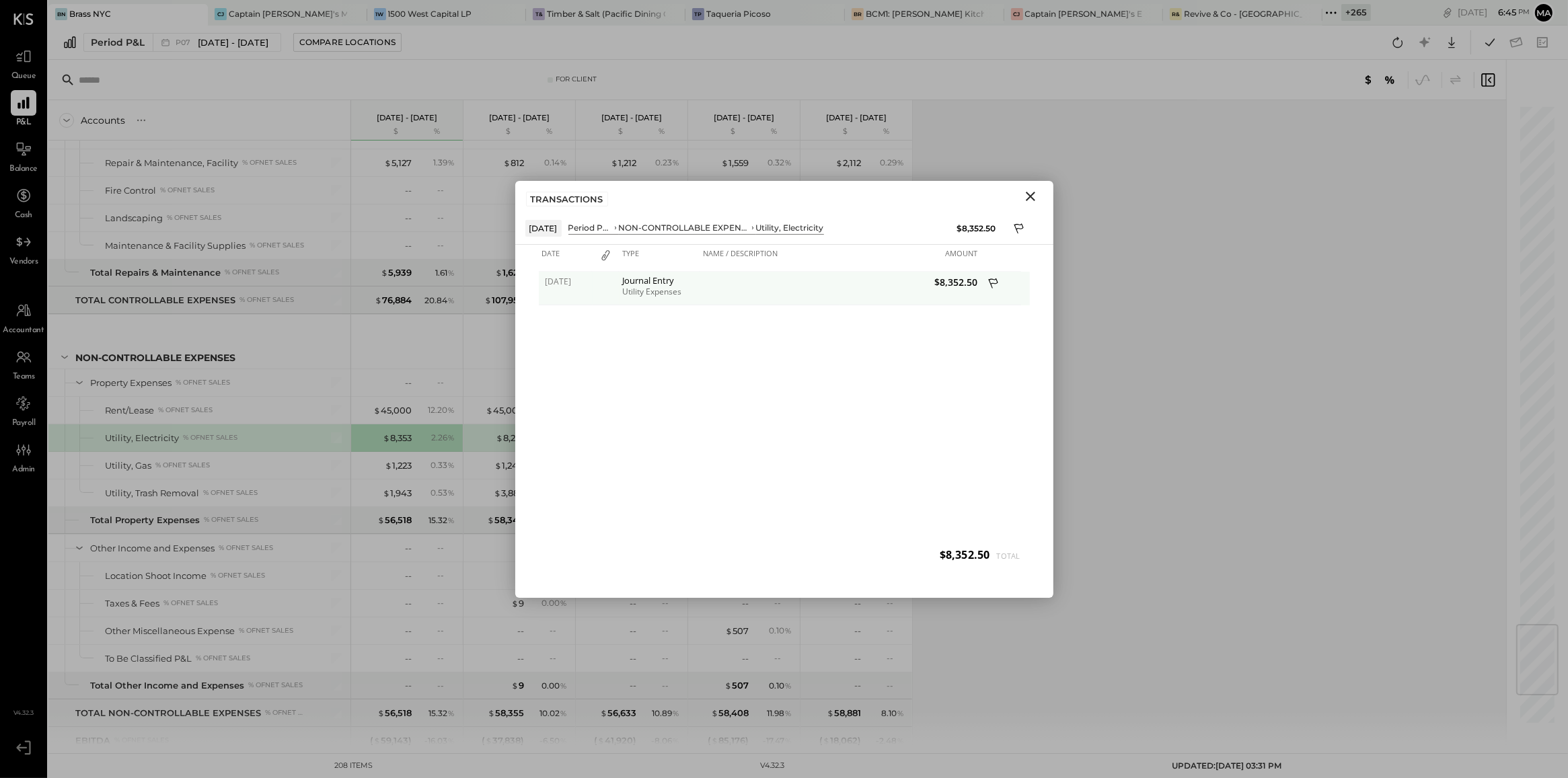
click at [644, 289] on div "Utility Expenses" at bounding box center [659, 292] width 74 height 9
click at [771, 349] on div "[DATE] Journal Entry Utility Expenses $8,352.50" at bounding box center [784, 422] width 491 height 303
